Goal: Find specific page/section: Find specific page/section

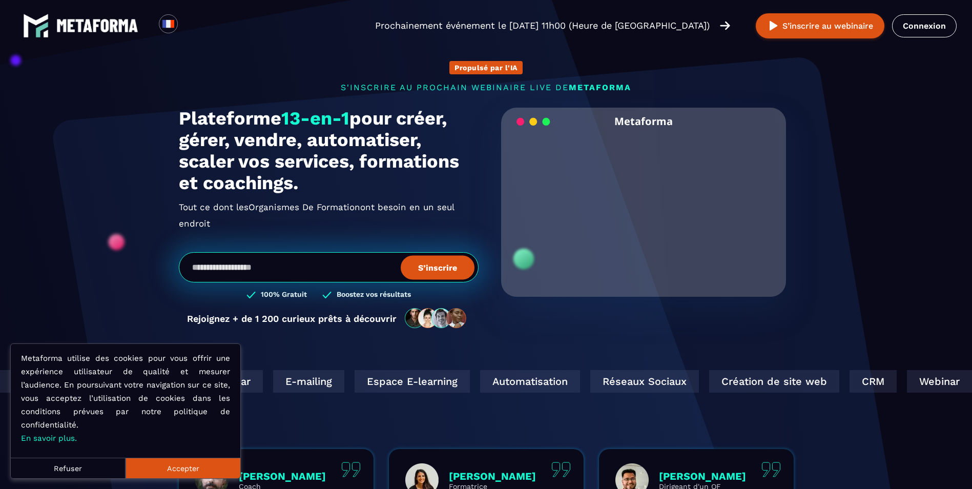
click at [170, 461] on button "Accepter" at bounding box center [183, 468] width 115 height 21
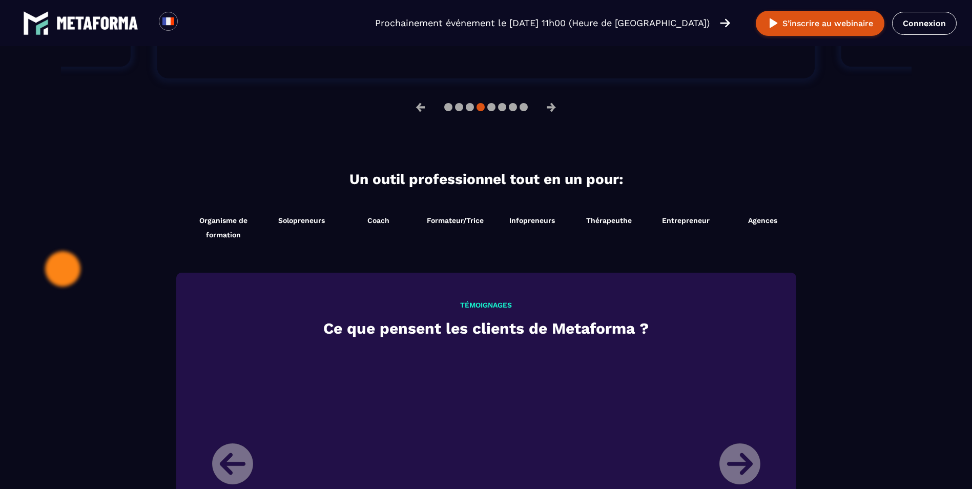
scroll to position [923, 0]
click at [216, 235] on span "Organisme de formation" at bounding box center [224, 227] width 74 height 29
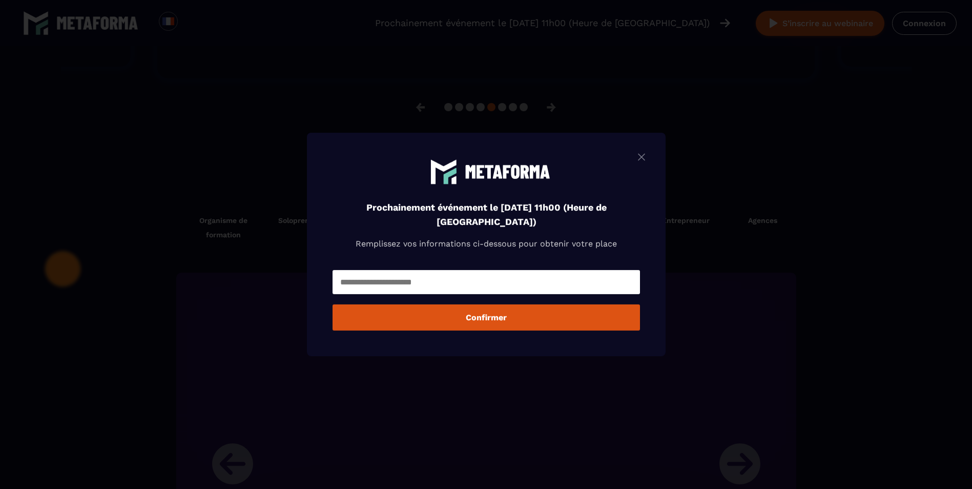
click at [644, 159] on img "Modal window" at bounding box center [642, 157] width 12 height 13
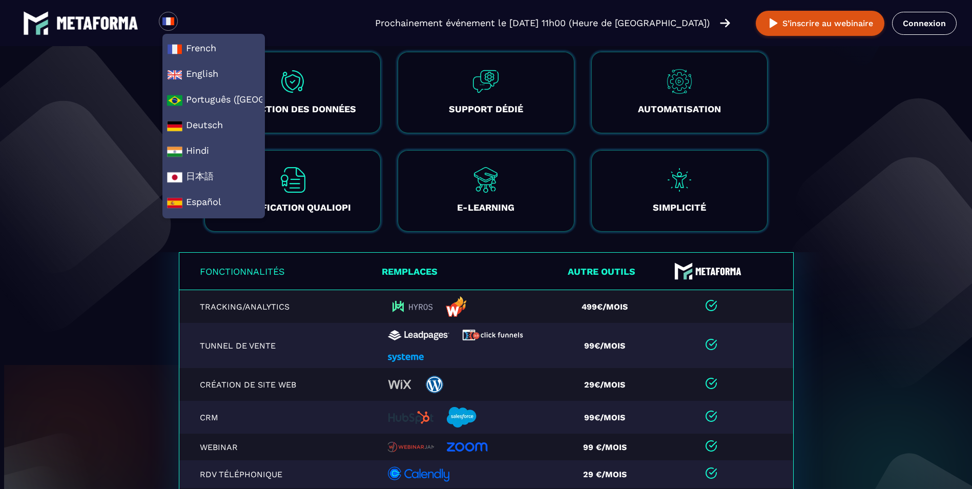
scroll to position [1880, 0]
